Goal: Find specific page/section: Find specific page/section

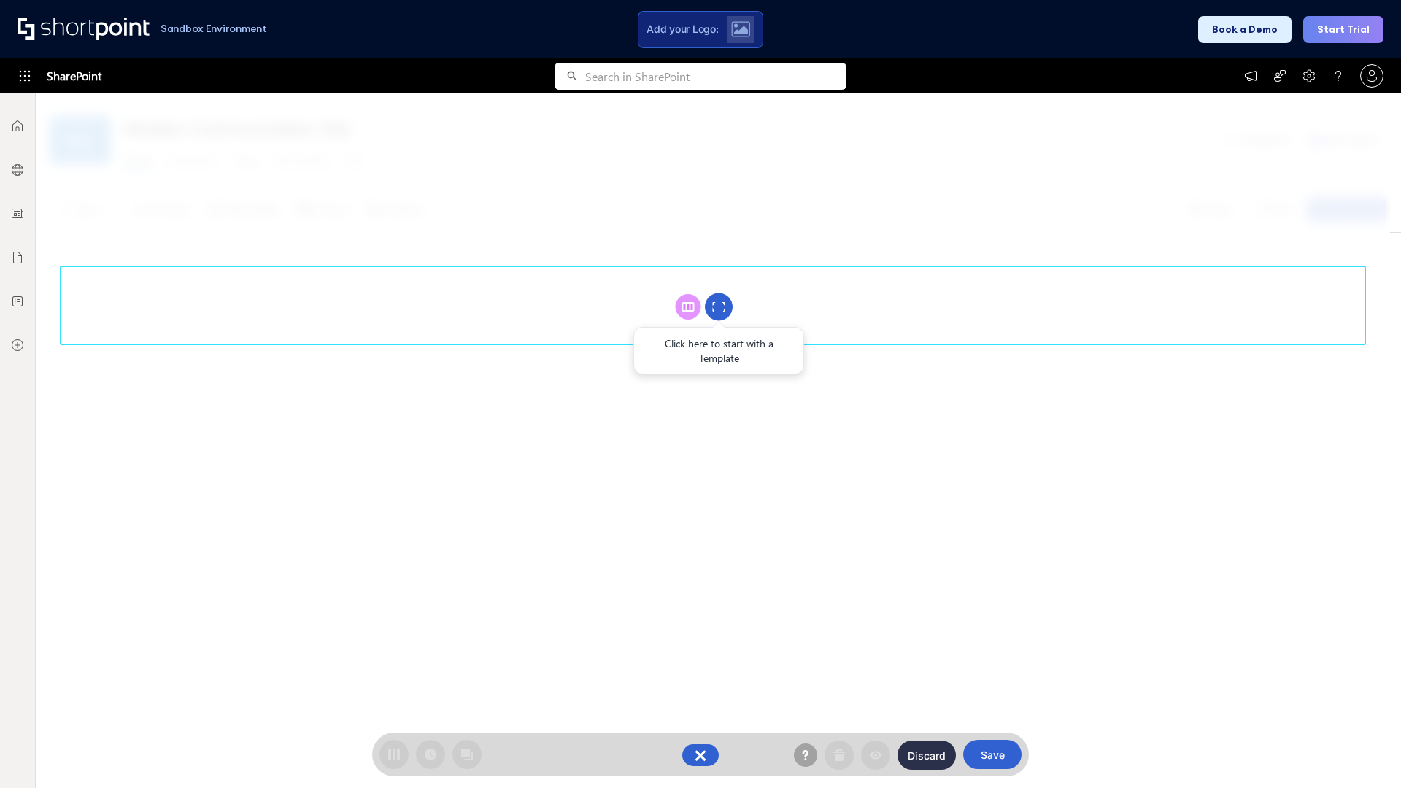
click at [719, 306] on circle at bounding box center [719, 307] width 28 height 28
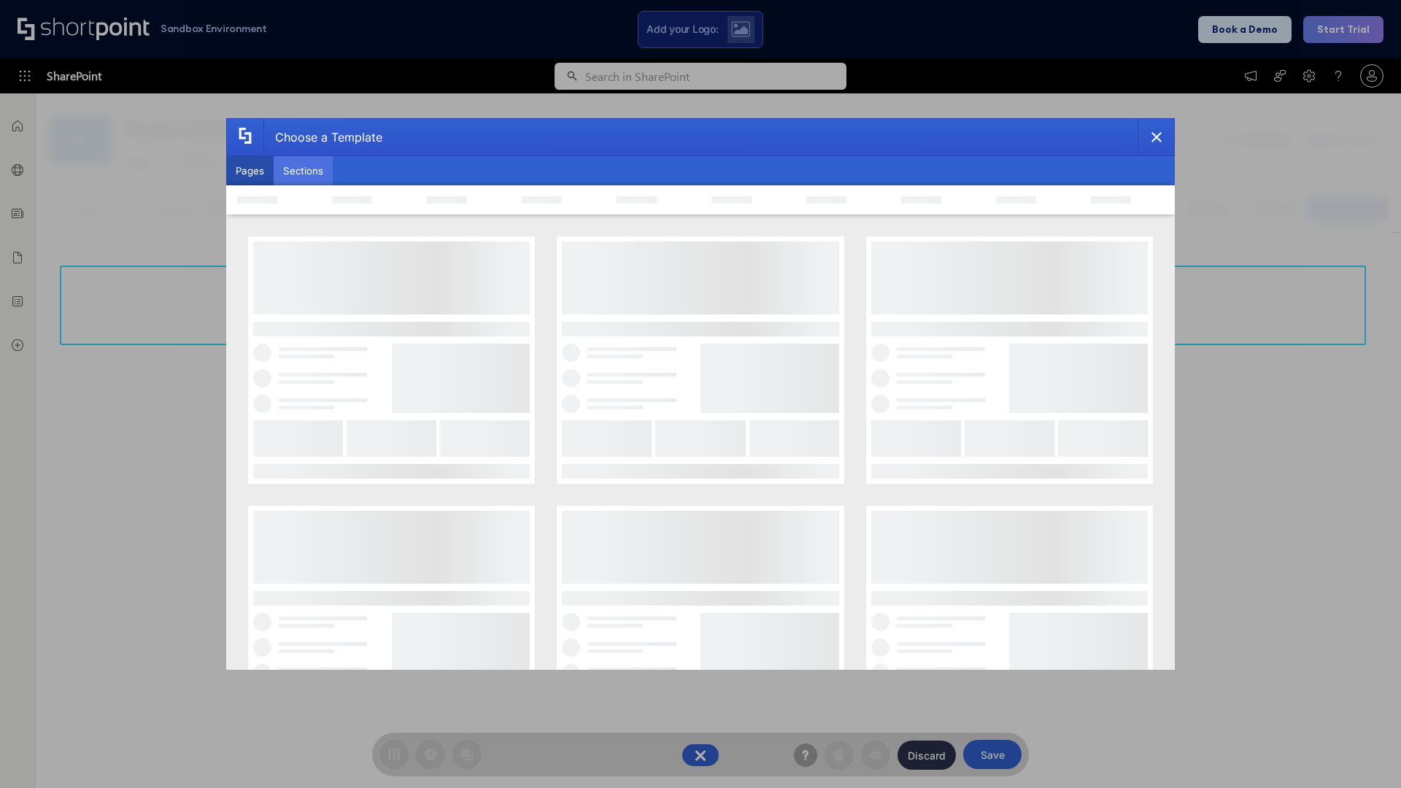
click at [303, 171] on button "Sections" at bounding box center [303, 170] width 59 height 29
type input "Search"
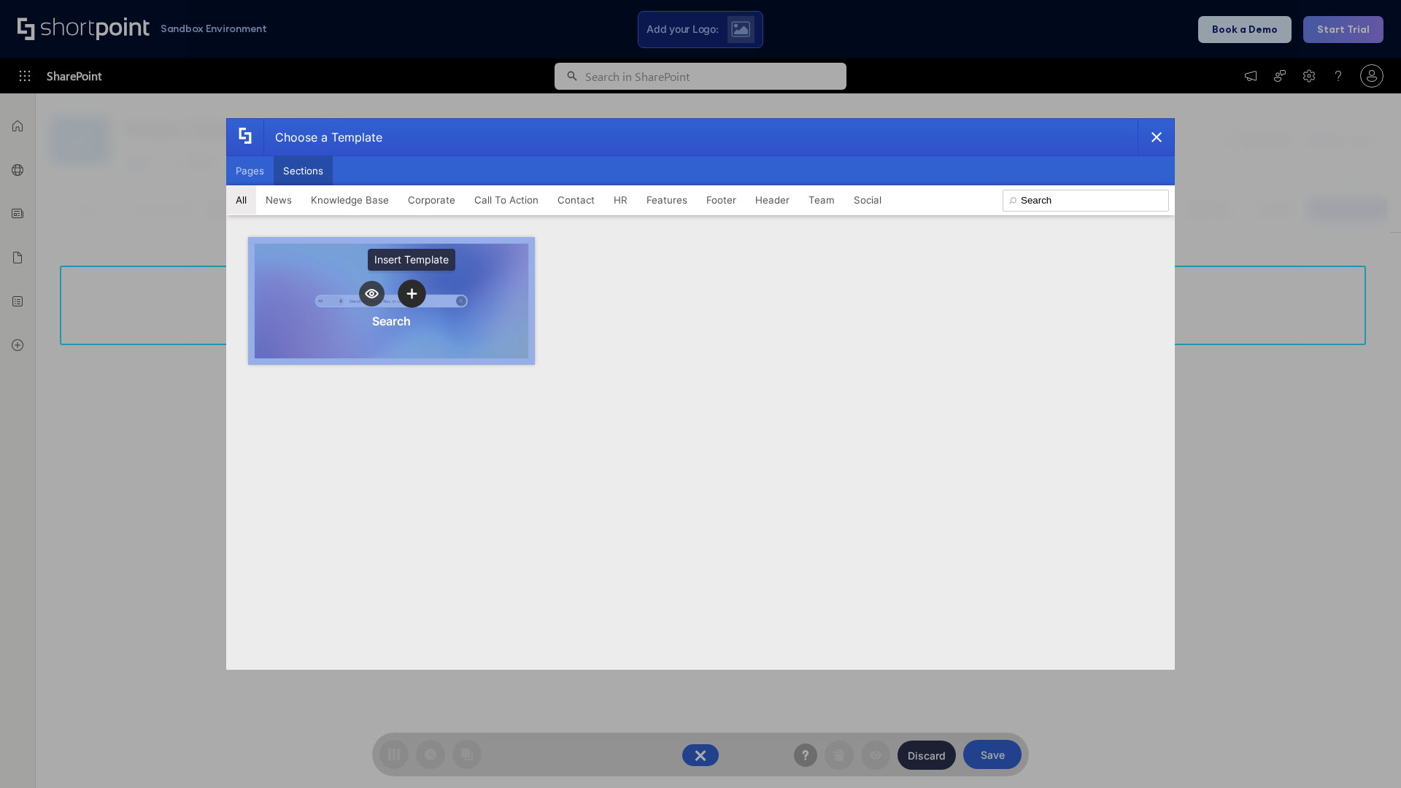
click at [412, 293] on icon "template selector" at bounding box center [411, 294] width 10 height 10
